Goal: Task Accomplishment & Management: Manage account settings

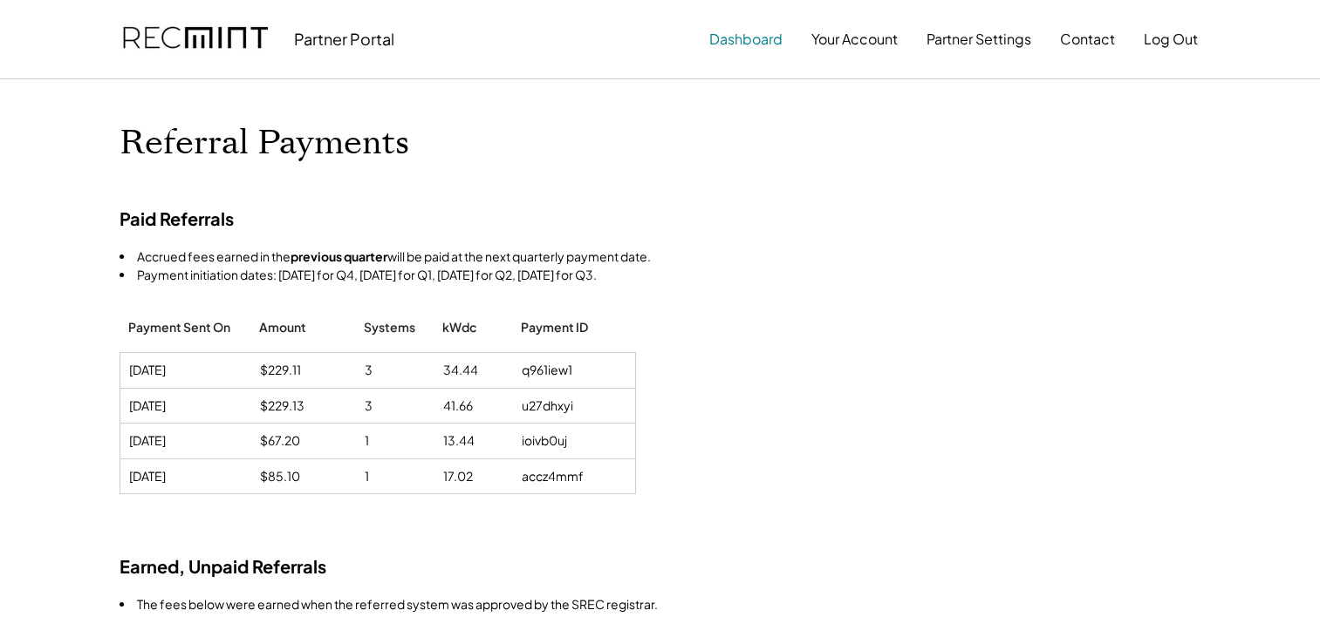
click at [726, 41] on button "Dashboard" at bounding box center [745, 39] width 73 height 35
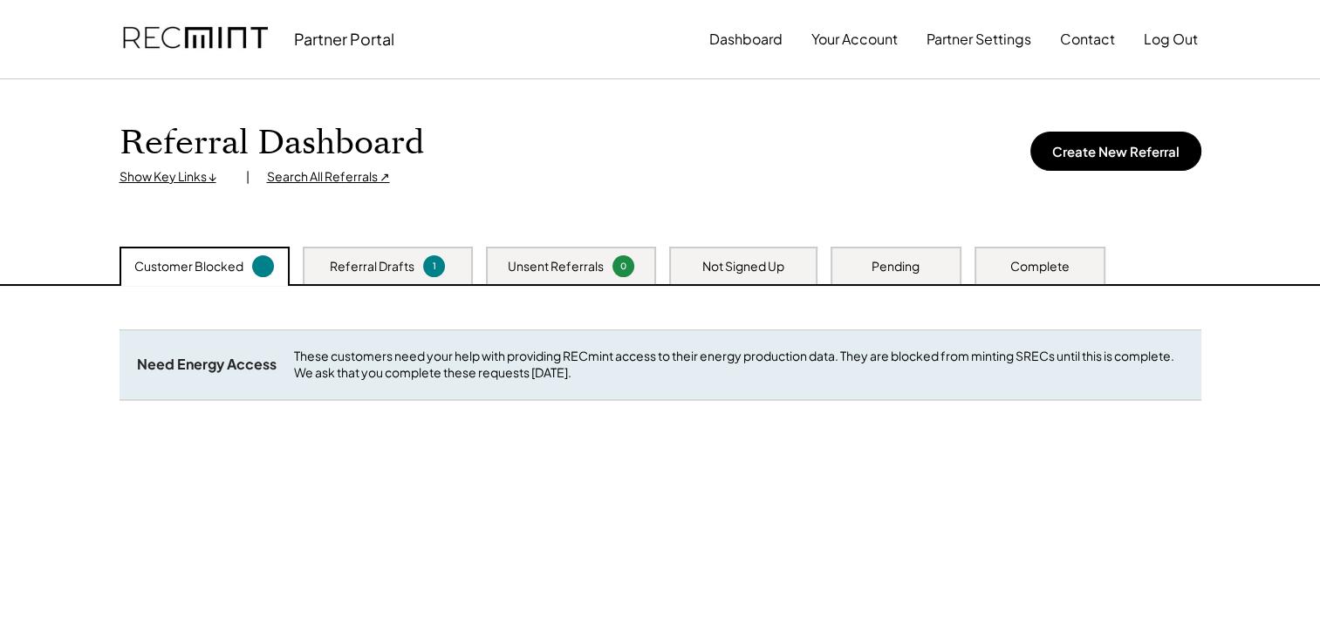
click at [882, 256] on div "Pending" at bounding box center [895, 266] width 131 height 38
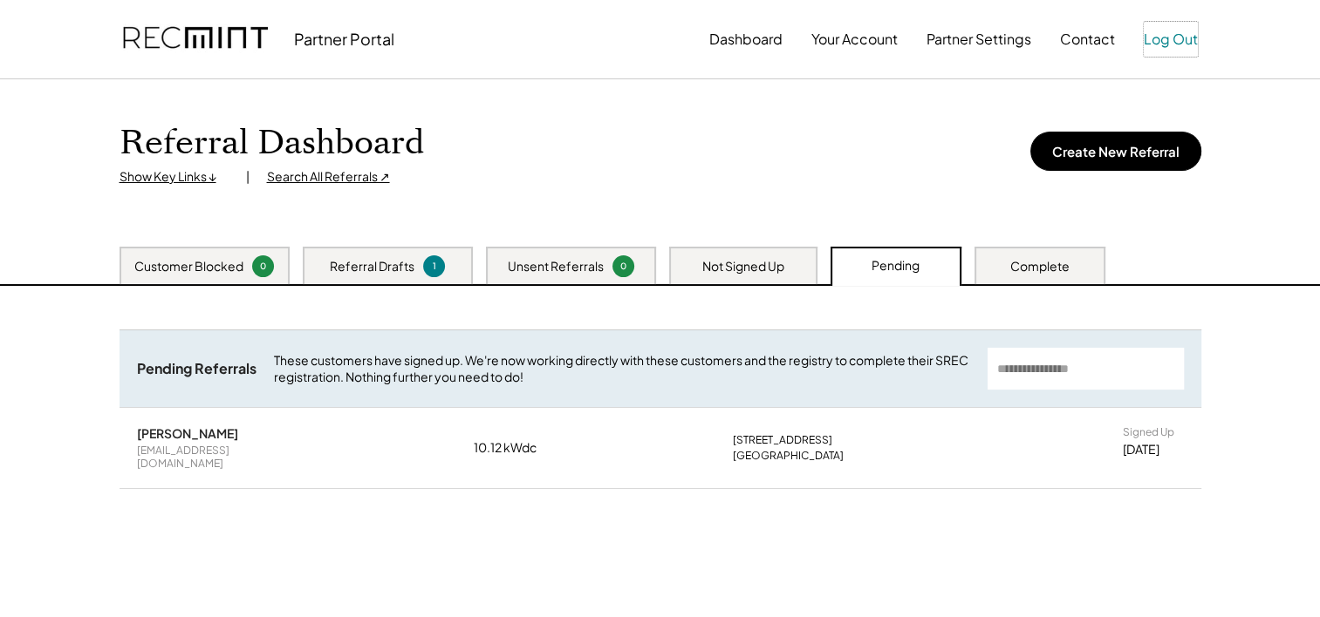
click at [1182, 39] on button "Log Out" at bounding box center [1170, 39] width 54 height 35
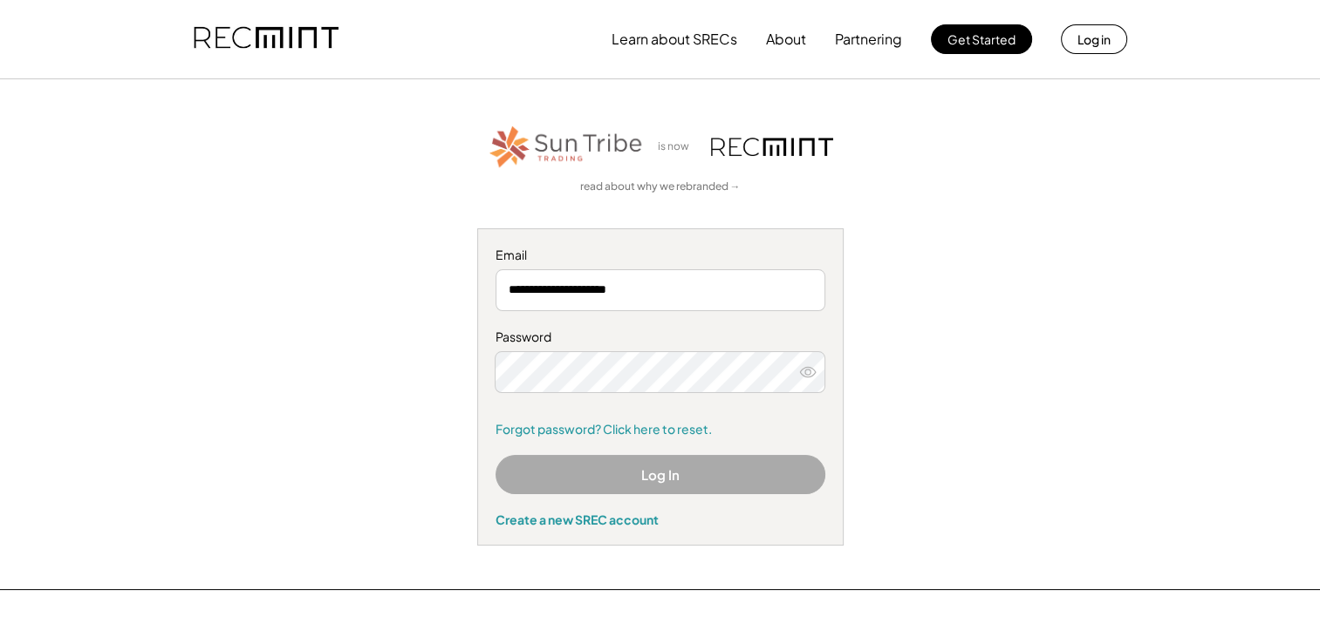
type input "**********"
